Goal: Task Accomplishment & Management: Use online tool/utility

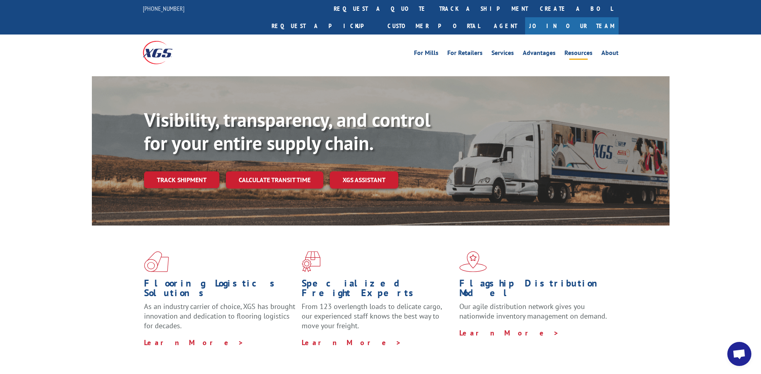
click at [577, 50] on link "Resources" at bounding box center [578, 54] width 28 height 9
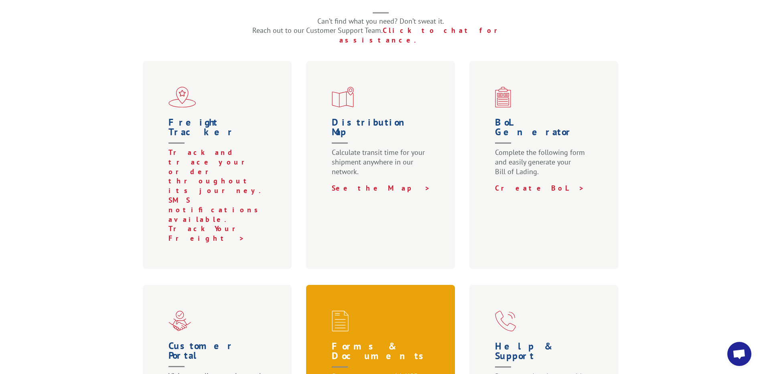
scroll to position [241, 0]
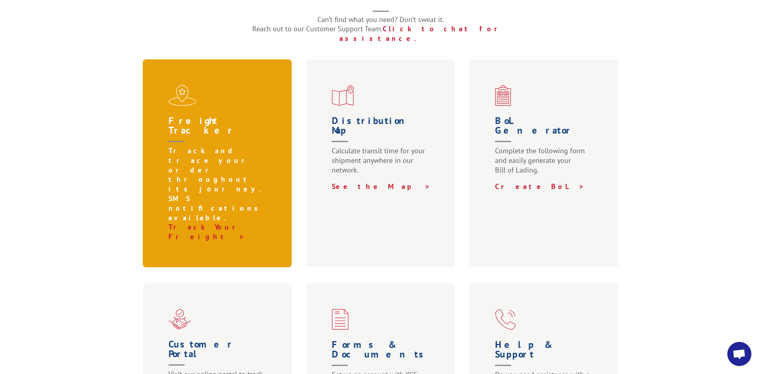
click at [196, 146] on p "Track and trace your order throughout its journey. SMS notifications available." at bounding box center [218, 184] width 101 height 76
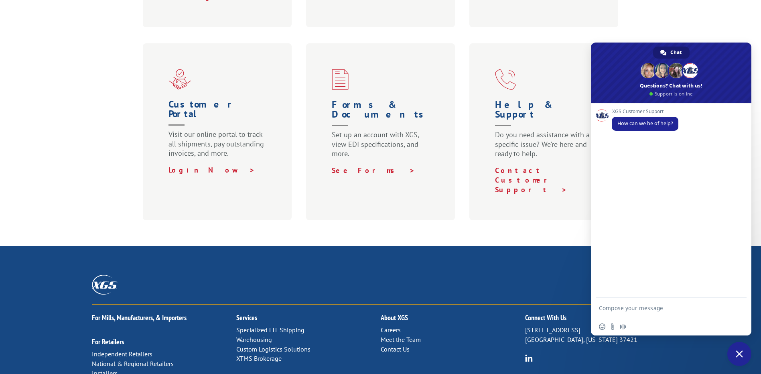
scroll to position [481, 0]
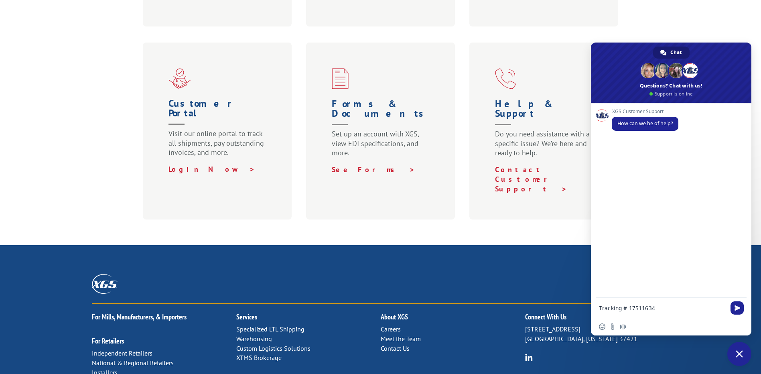
click at [659, 307] on textarea "Tracking # 17511634" at bounding box center [663, 308] width 128 height 20
type textarea "Tracking # 17511634... can you please give me an ETA"
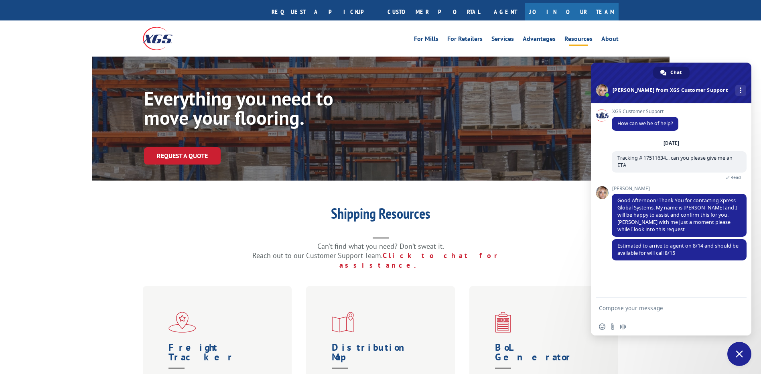
scroll to position [0, 0]
